Goal: Navigation & Orientation: Understand site structure

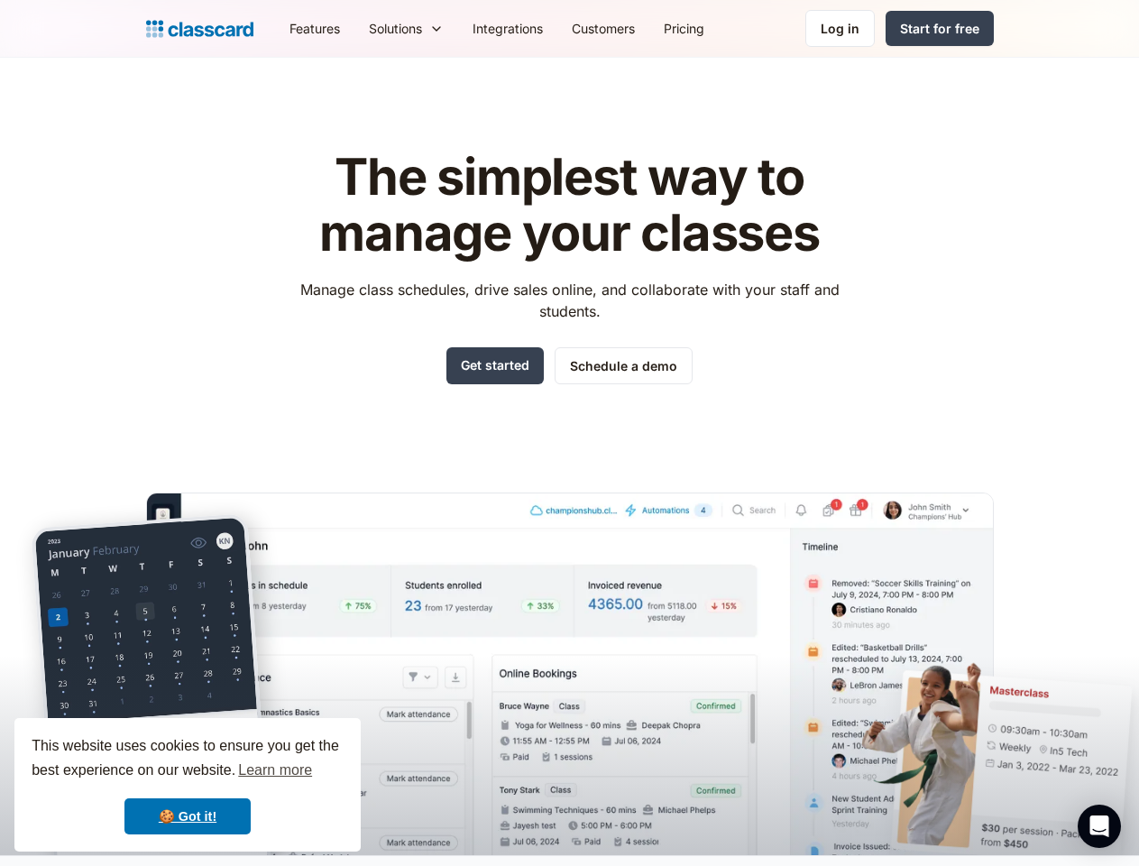
click at [569, 433] on div "The simplest way to manage your classes Manage class schedules, drive sales onl…" at bounding box center [570, 488] width 848 height 734
click at [188, 785] on div "This website uses cookies to ensure you get the best experience on our website.…" at bounding box center [187, 784] width 346 height 133
click at [634, 28] on nav "Features Resources Blog The latest industry news, updates and info. Customer st…" at bounding box center [634, 28] width 719 height 41
click at [354, 28] on div "Solutions Sports academy Swim school Dance studio Gymnastics Music school Marti…" at bounding box center [406, 28] width 104 height 41
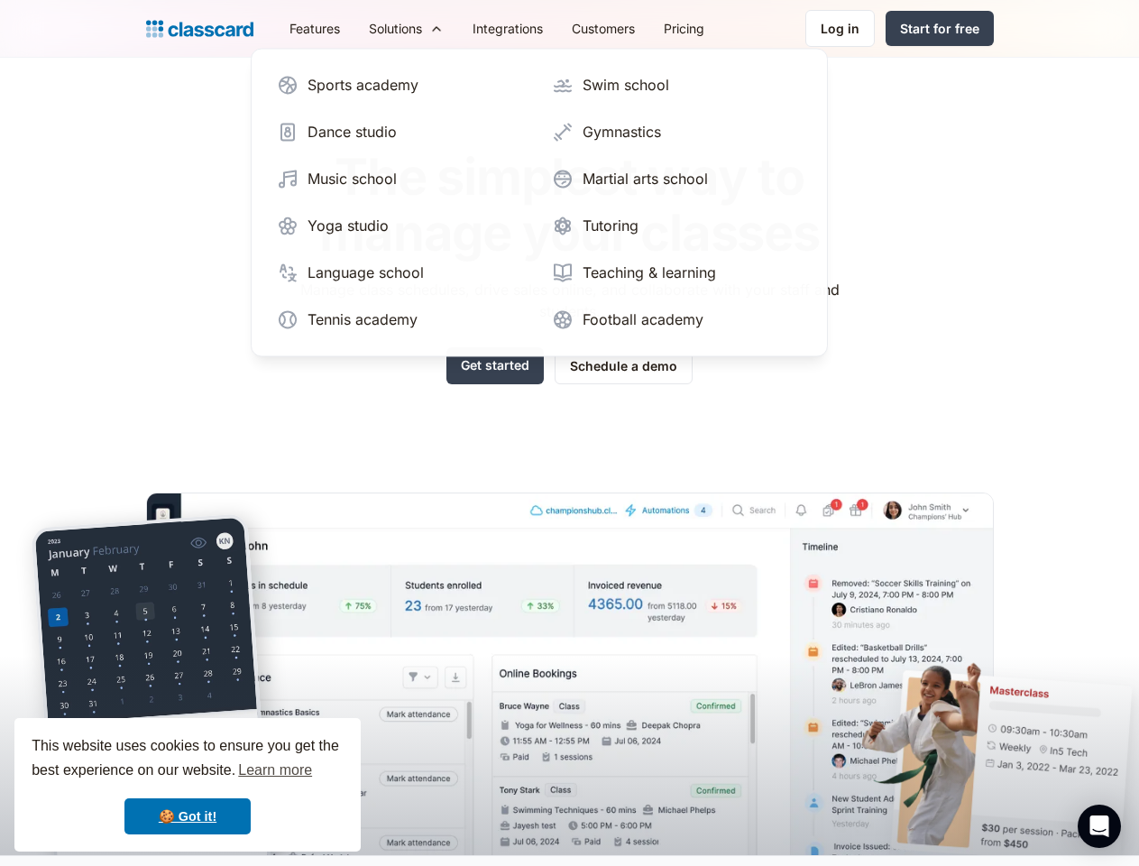
click at [1099, 826] on icon "Open Intercom Messenger" at bounding box center [1099, 826] width 19 height 22
